Goal: Information Seeking & Learning: Learn about a topic

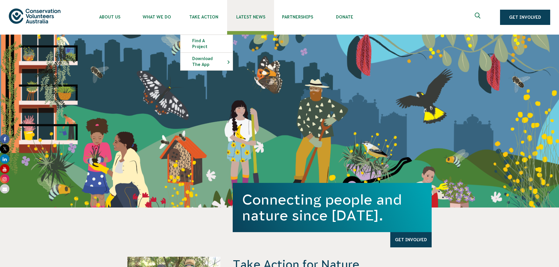
click at [250, 18] on span "Latest News" at bounding box center [250, 17] width 47 height 5
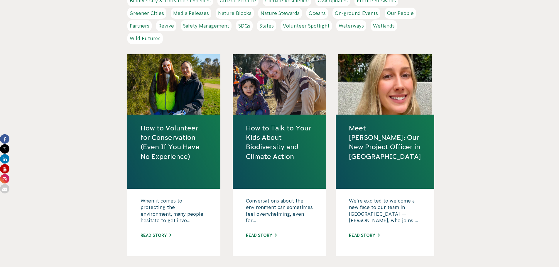
scroll to position [205, 0]
click at [366, 127] on link "Meet [PERSON_NAME]: Our New Project Officer in [GEOGRAPHIC_DATA]" at bounding box center [385, 142] width 72 height 38
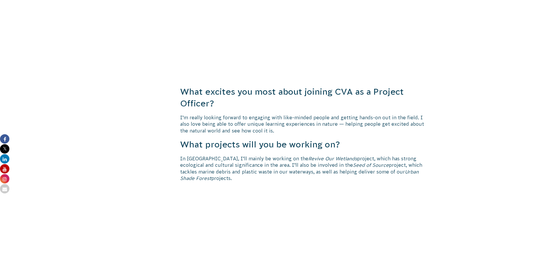
scroll to position [557, 0]
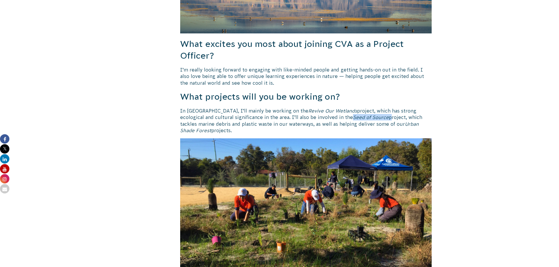
drag, startPoint x: 297, startPoint y: 105, endPoint x: 333, endPoint y: 105, distance: 35.5
click at [333, 108] on p "In Perth, I’ll mainly be working on the Revive Our Wetlands project, which has …" at bounding box center [306, 121] width 252 height 26
copy p "Seed of Source"
